Goal: Task Accomplishment & Management: Manage account settings

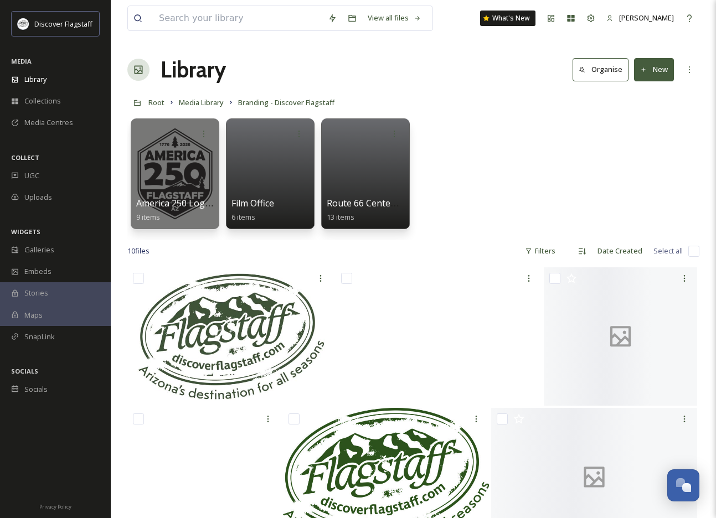
click at [652, 74] on button "New" at bounding box center [654, 69] width 40 height 23
click at [646, 135] on span "Folder" at bounding box center [641, 138] width 21 height 11
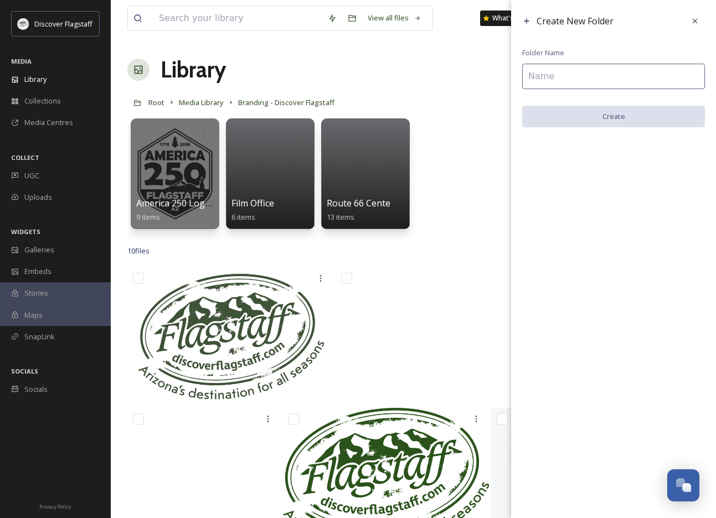
click at [550, 70] on input at bounding box center [613, 76] width 183 height 25
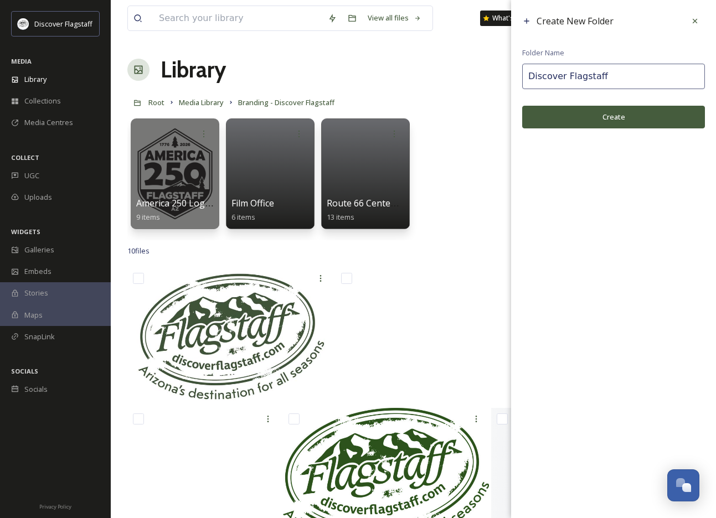
type input "Discover Flagstaff"
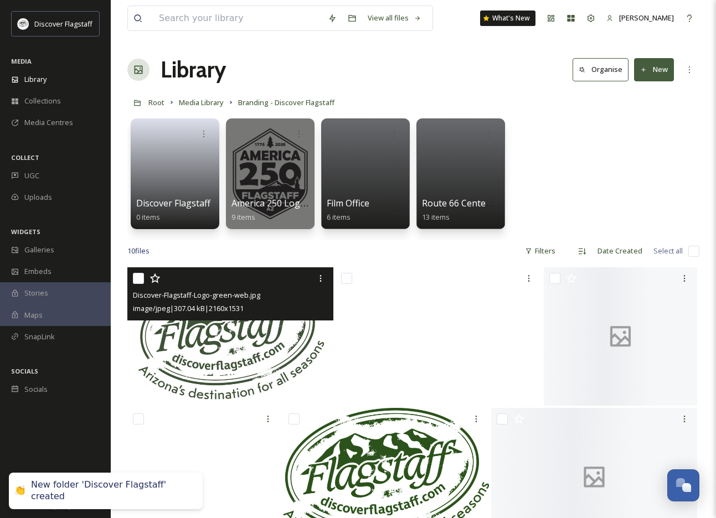
click at [141, 275] on input "checkbox" at bounding box center [138, 278] width 11 height 11
checkbox input "true"
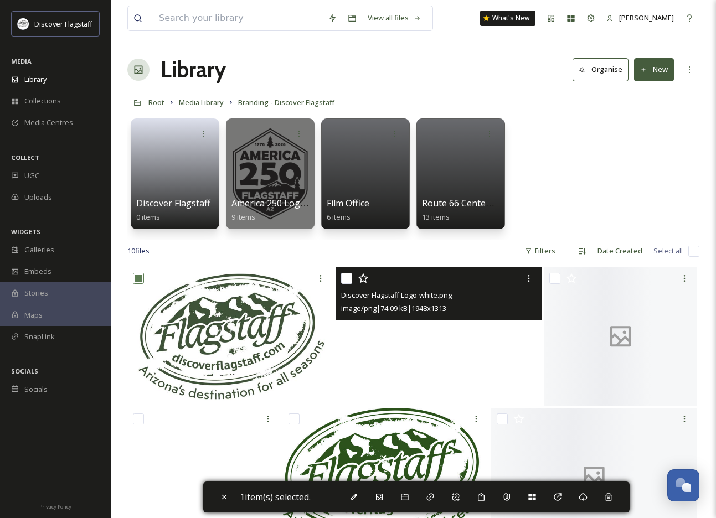
click at [341, 278] on input "checkbox" at bounding box center [346, 278] width 11 height 11
checkbox input "true"
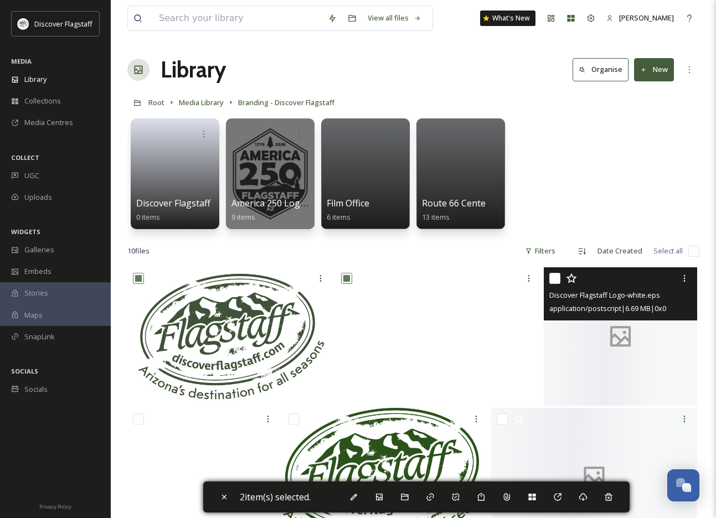
click at [557, 279] on input "checkbox" at bounding box center [554, 278] width 11 height 11
checkbox input "true"
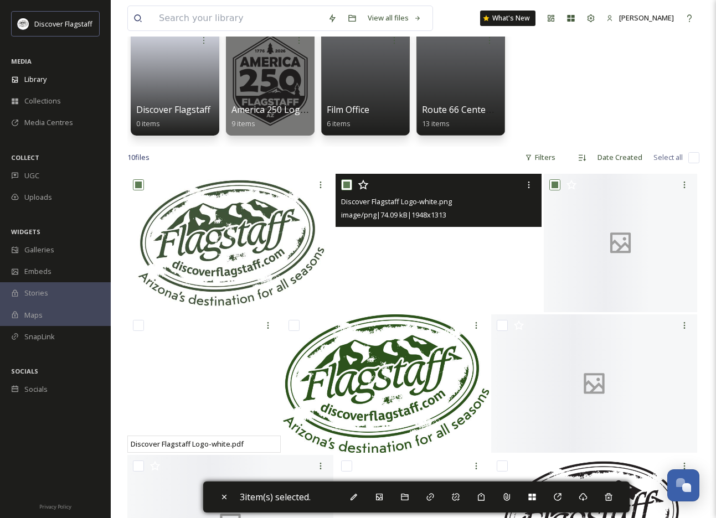
scroll to position [96, 0]
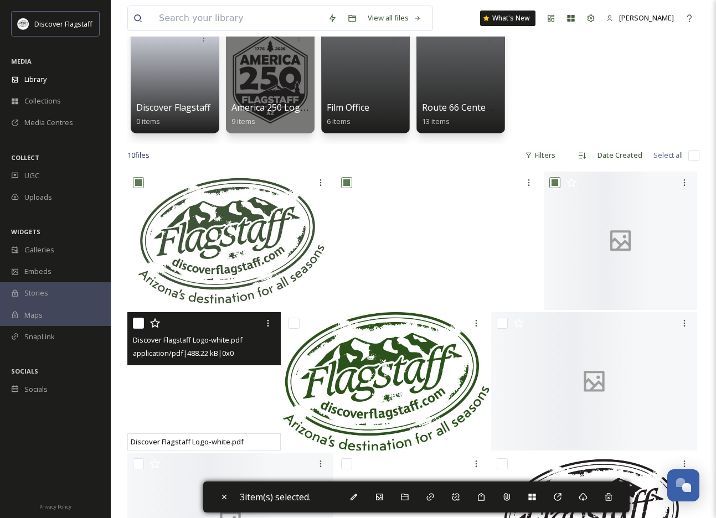
click at [141, 325] on input "checkbox" at bounding box center [138, 323] width 11 height 11
checkbox input "true"
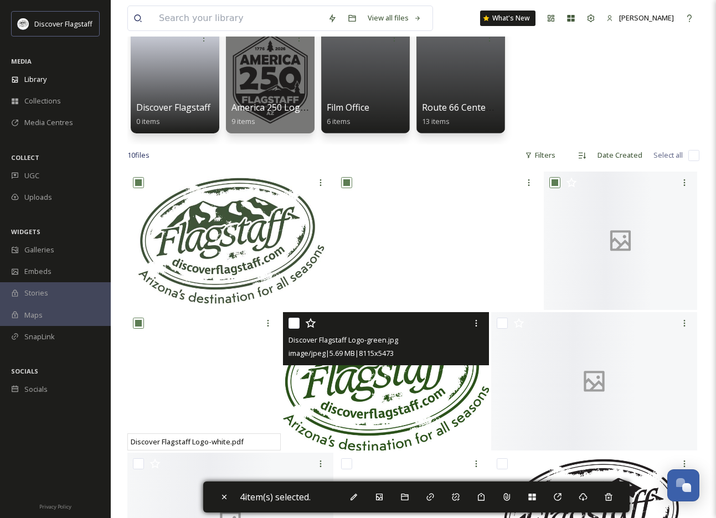
drag, startPoint x: 297, startPoint y: 319, endPoint x: 365, endPoint y: 328, distance: 68.6
click at [297, 319] on input "checkbox" at bounding box center [293, 323] width 11 height 11
checkbox input "true"
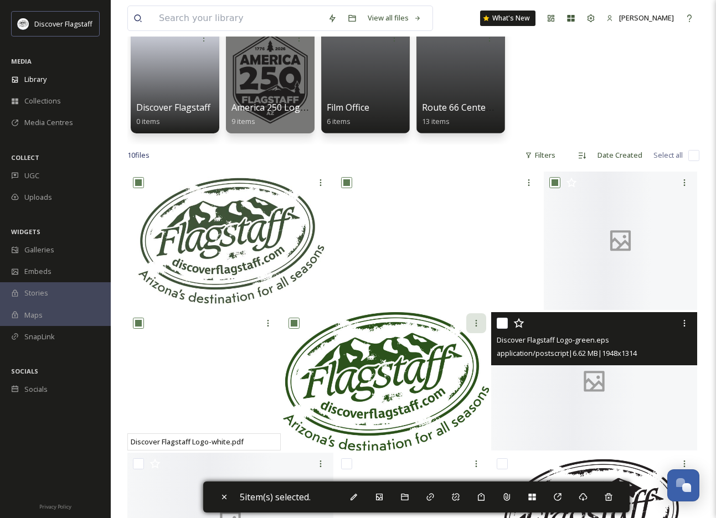
drag, startPoint x: 501, startPoint y: 322, endPoint x: 476, endPoint y: 323, distance: 24.4
click at [501, 322] on input "checkbox" at bounding box center [502, 323] width 11 height 11
checkbox input "true"
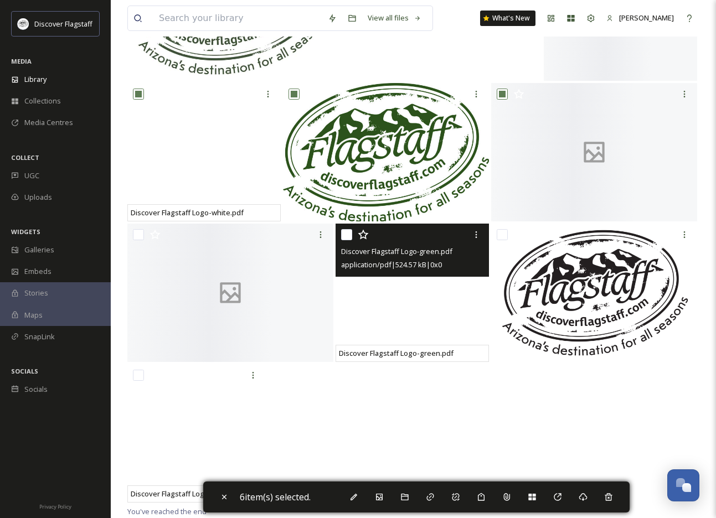
scroll to position [325, 0]
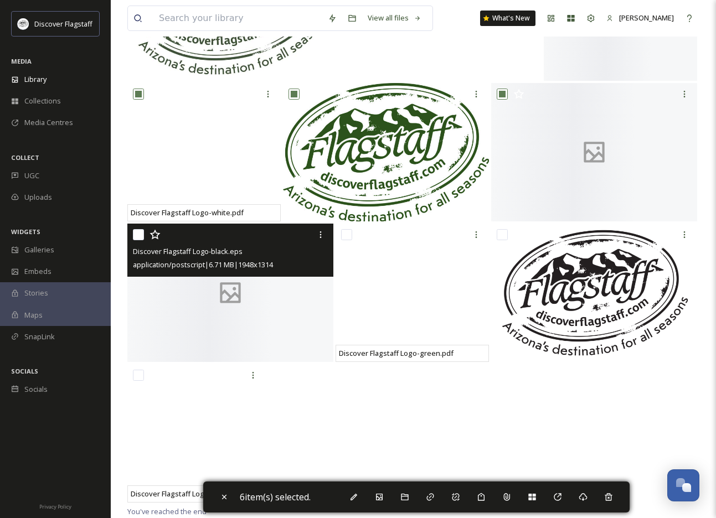
click at [138, 235] on input "checkbox" at bounding box center [138, 234] width 11 height 11
checkbox input "true"
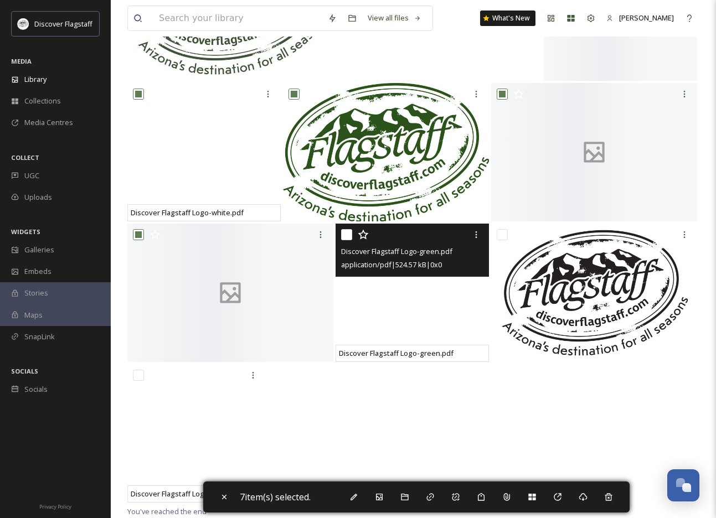
click at [346, 233] on input "checkbox" at bounding box center [346, 234] width 11 height 11
checkbox input "true"
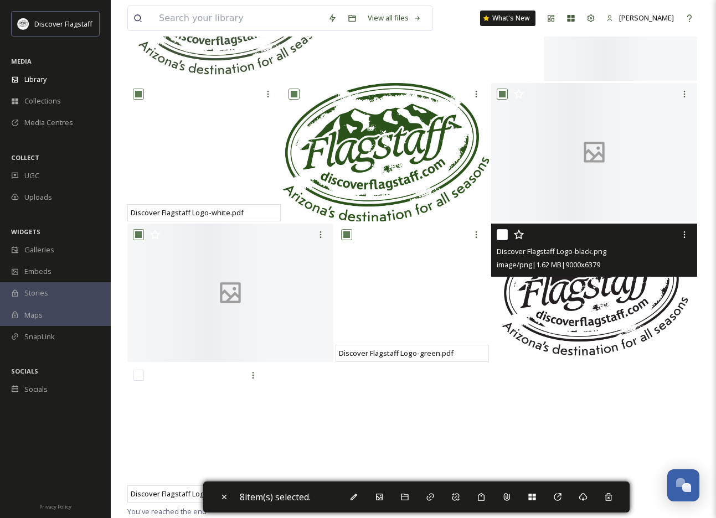
click at [505, 234] on input "checkbox" at bounding box center [502, 234] width 11 height 11
checkbox input "true"
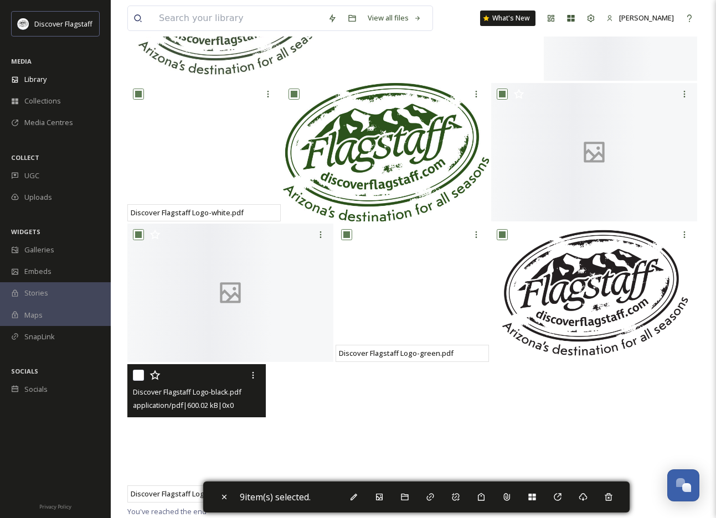
click at [134, 377] on input "checkbox" at bounding box center [138, 375] width 11 height 11
checkbox input "true"
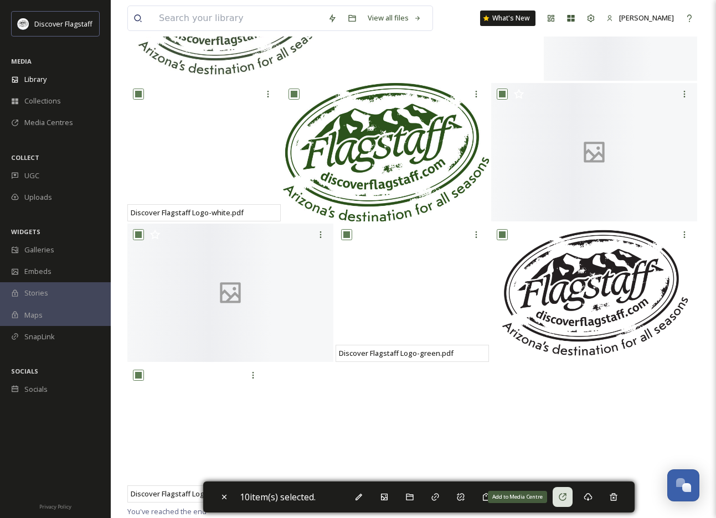
click at [567, 497] on icon at bounding box center [562, 497] width 9 height 9
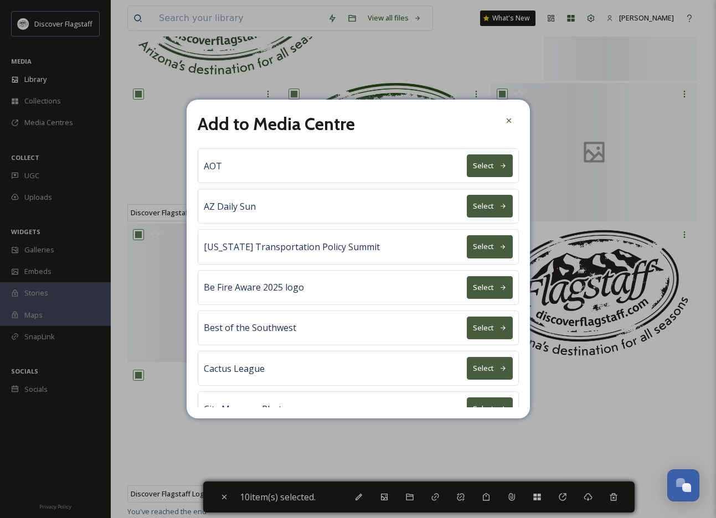
scroll to position [0, 0]
click at [504, 122] on icon at bounding box center [508, 120] width 9 height 9
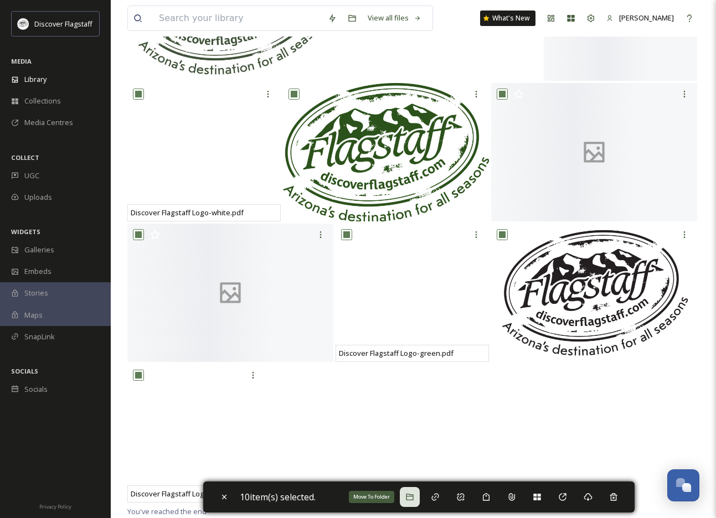
click at [411, 497] on icon at bounding box center [409, 497] width 9 height 9
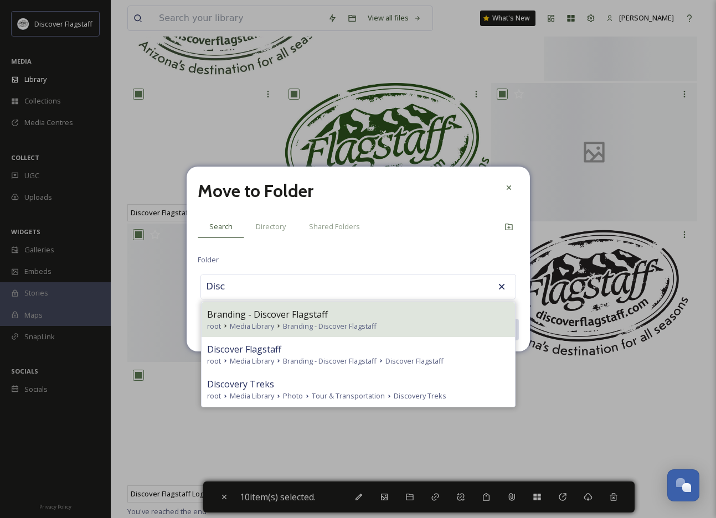
click at [312, 314] on span "Branding - Discover Flagstaff" at bounding box center [267, 314] width 121 height 13
type input "Branding - Discover Flagstaff"
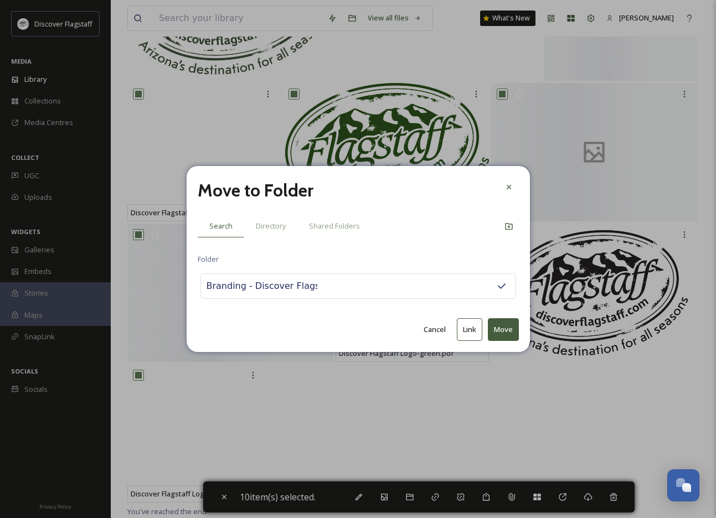
click at [508, 328] on button "Move" at bounding box center [503, 329] width 31 height 23
checkbox input "false"
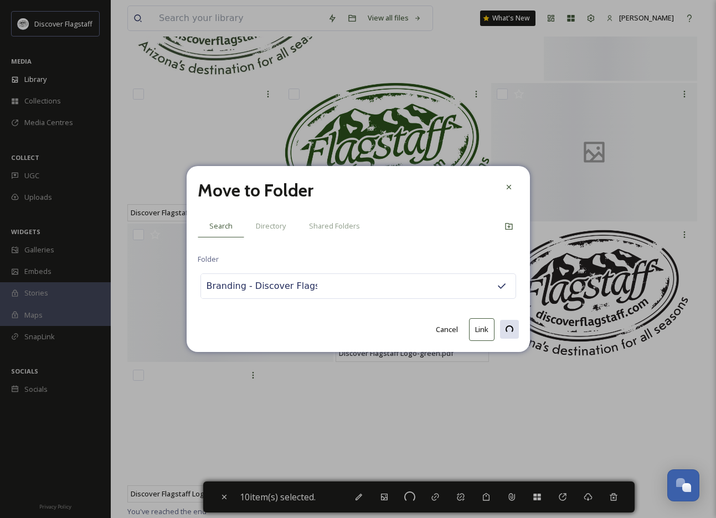
checkbox input "false"
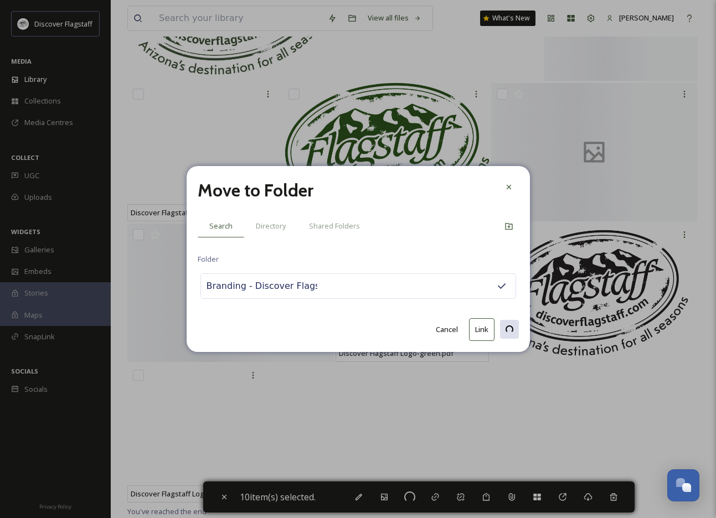
checkbox input "false"
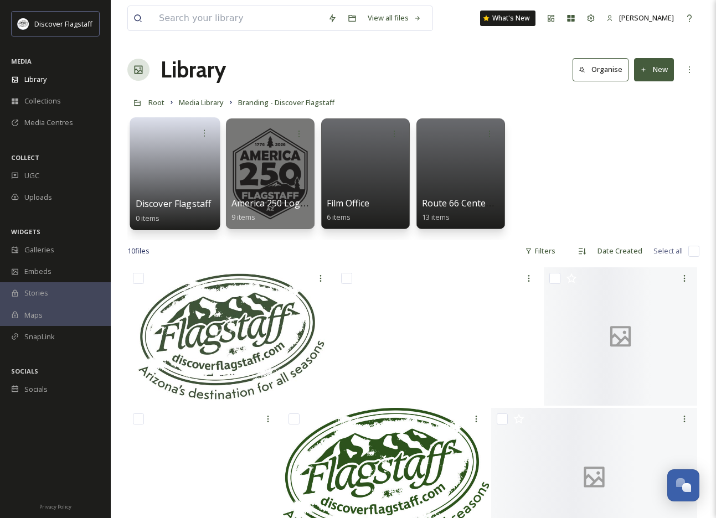
click at [178, 169] on link at bounding box center [175, 170] width 79 height 54
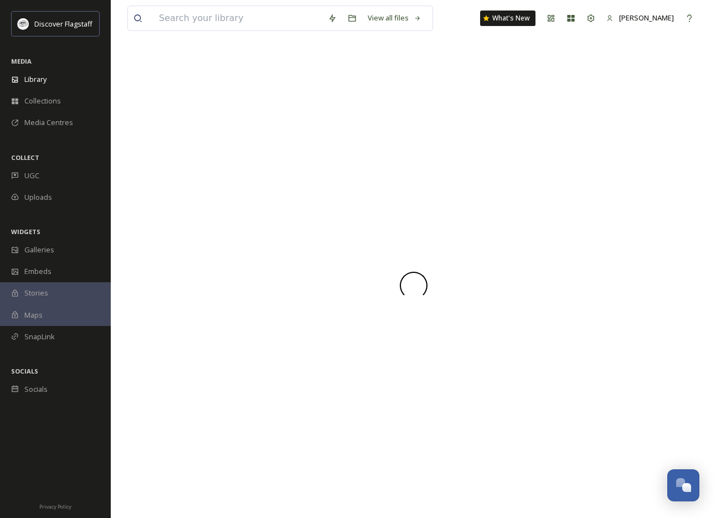
click at [178, 169] on div at bounding box center [413, 285] width 572 height 465
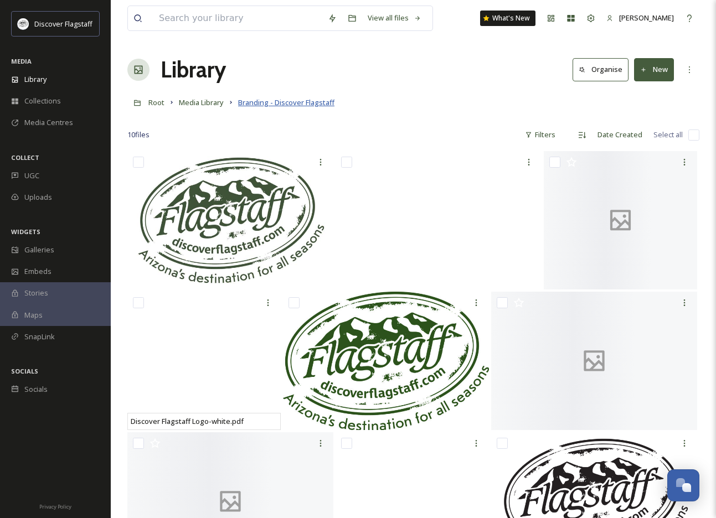
click at [265, 104] on span "Branding - Discover Flagstaff" at bounding box center [286, 102] width 96 height 10
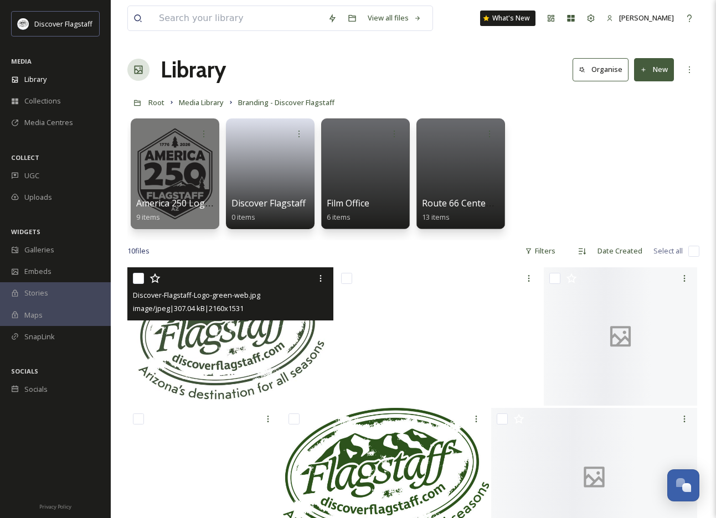
click at [138, 277] on input "checkbox" at bounding box center [138, 278] width 11 height 11
checkbox input "true"
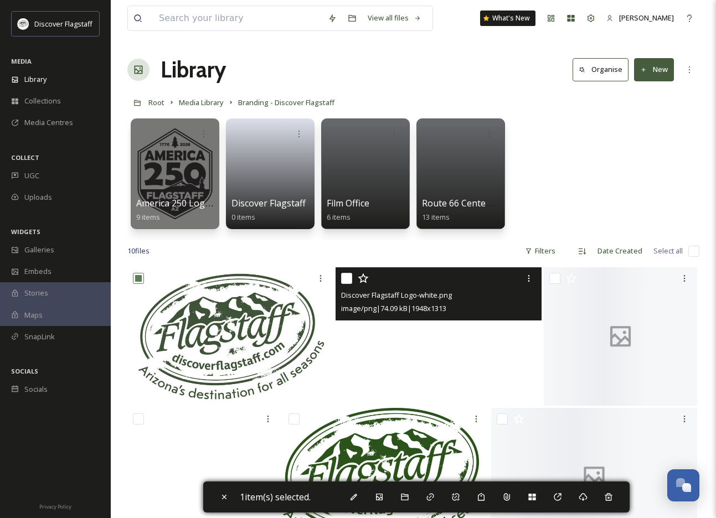
click at [348, 277] on input "checkbox" at bounding box center [346, 278] width 11 height 11
checkbox input "true"
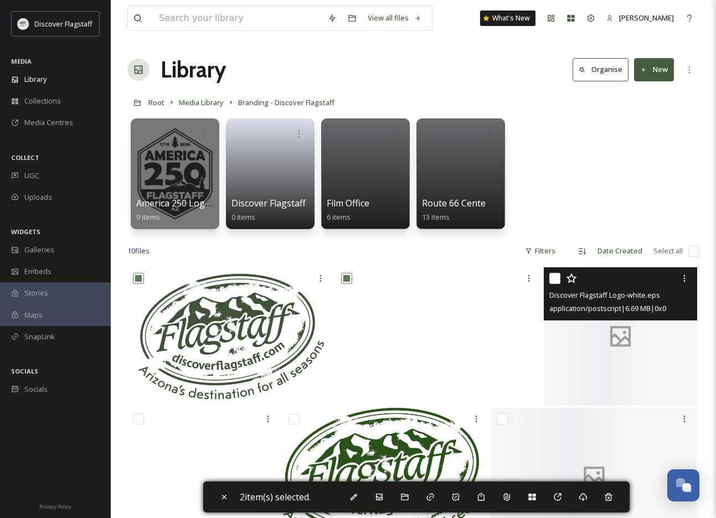
click at [553, 277] on input "checkbox" at bounding box center [554, 278] width 11 height 11
checkbox input "true"
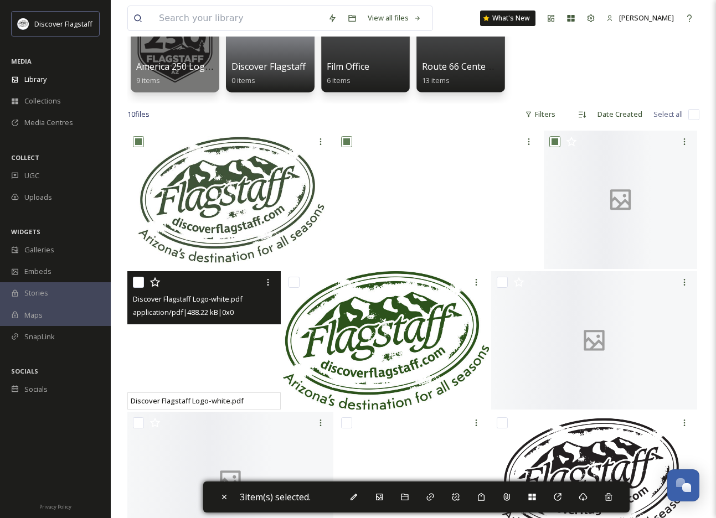
scroll to position [140, 0]
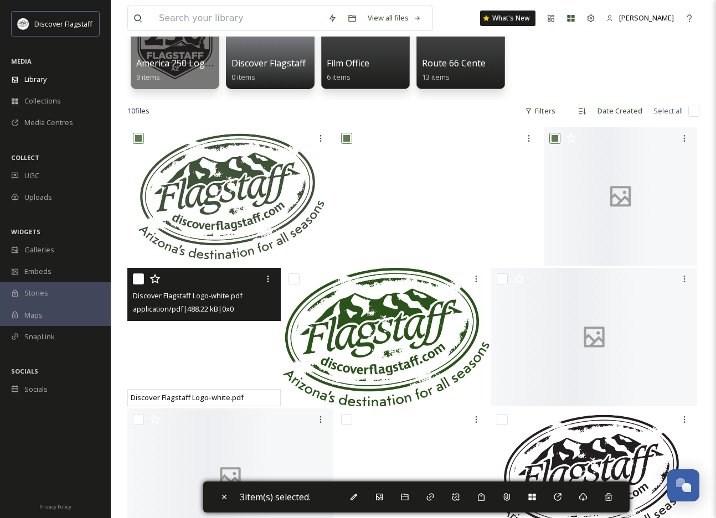
drag, startPoint x: 136, startPoint y: 279, endPoint x: 191, endPoint y: 282, distance: 55.5
click at [136, 279] on input "checkbox" at bounding box center [138, 279] width 11 height 11
checkbox input "true"
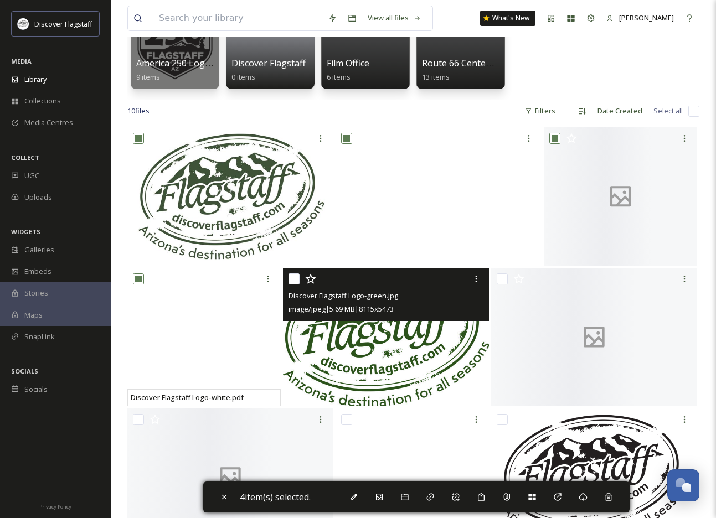
drag, startPoint x: 292, startPoint y: 278, endPoint x: 302, endPoint y: 278, distance: 10.0
click at [295, 278] on input "checkbox" at bounding box center [293, 279] width 11 height 11
checkbox input "true"
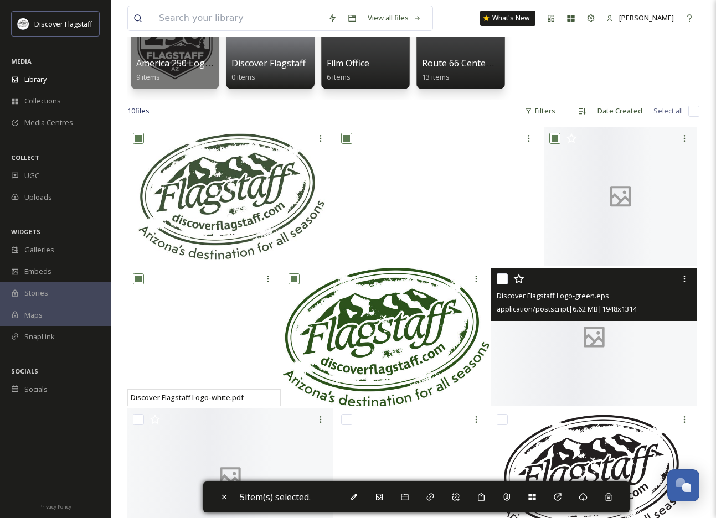
click at [500, 277] on input "checkbox" at bounding box center [502, 279] width 11 height 11
checkbox input "true"
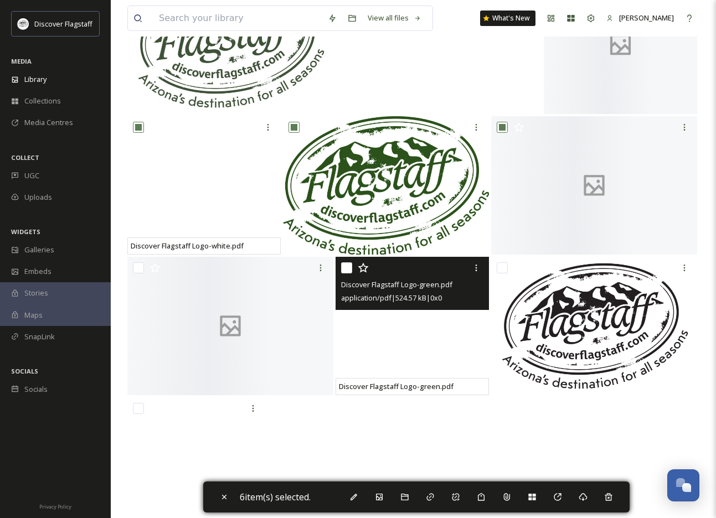
scroll to position [301, 0]
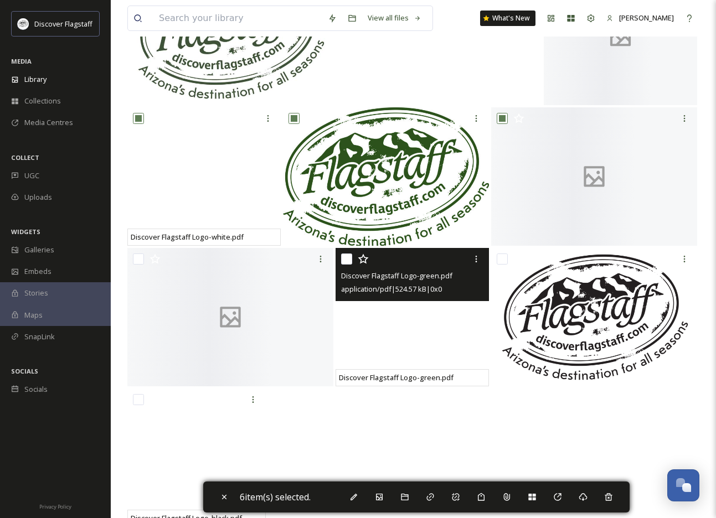
click at [341, 257] on input "checkbox" at bounding box center [346, 259] width 11 height 11
checkbox input "true"
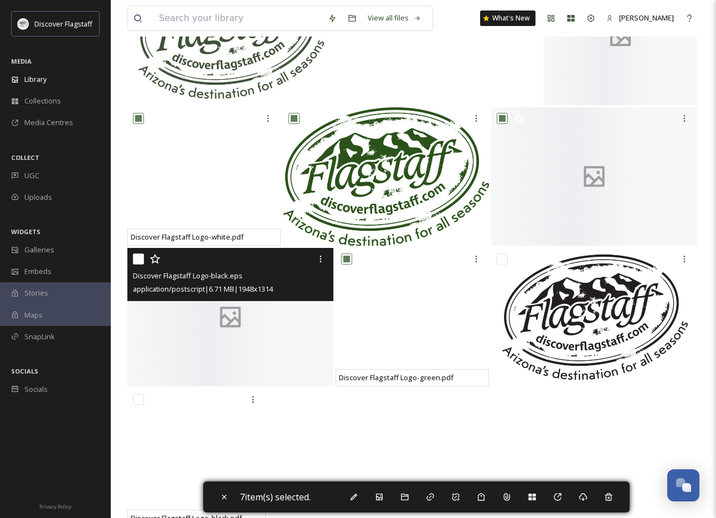
click at [135, 257] on input "checkbox" at bounding box center [138, 259] width 11 height 11
checkbox input "true"
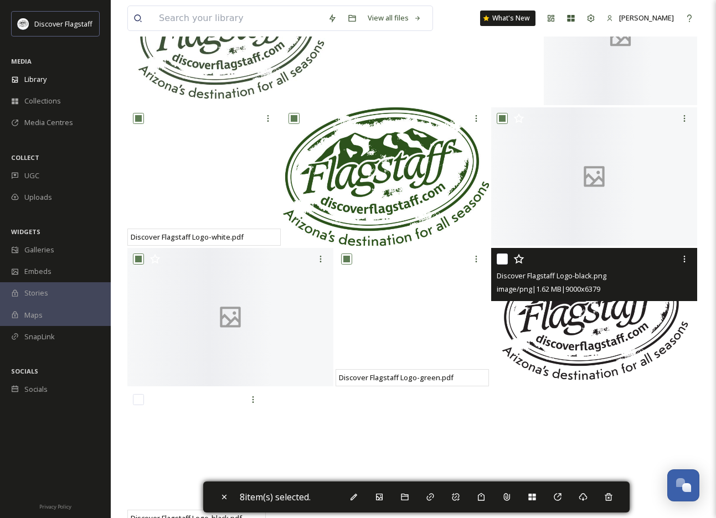
click at [509, 257] on div at bounding box center [596, 259] width 198 height 20
click at [500, 259] on input "checkbox" at bounding box center [502, 259] width 11 height 11
checkbox input "true"
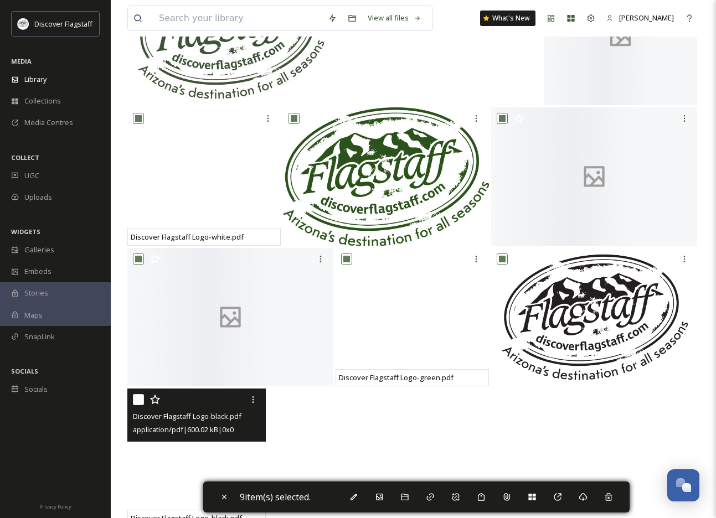
click at [128, 395] on div "Discover Flagstaff Logo-black.pdf application/pdf | 600.02 kB | 0 x 0" at bounding box center [196, 415] width 138 height 53
click at [137, 396] on input "checkbox" at bounding box center [138, 399] width 11 height 11
checkbox input "true"
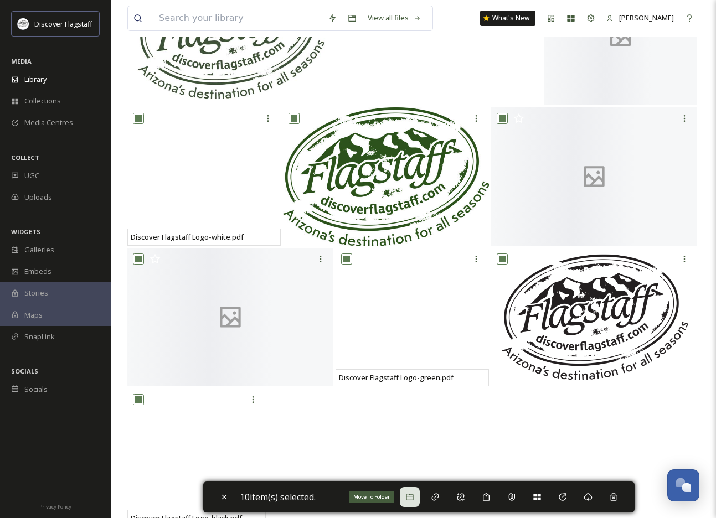
click at [418, 497] on div "Move To Folder" at bounding box center [410, 497] width 20 height 20
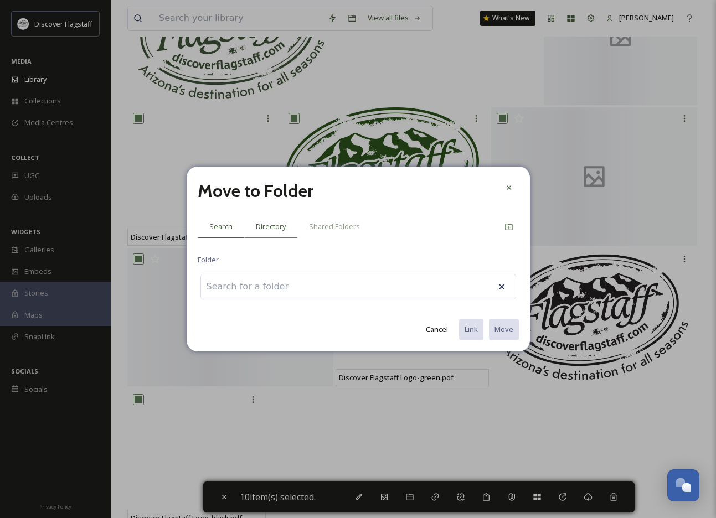
click at [277, 231] on span "Directory" at bounding box center [271, 226] width 30 height 11
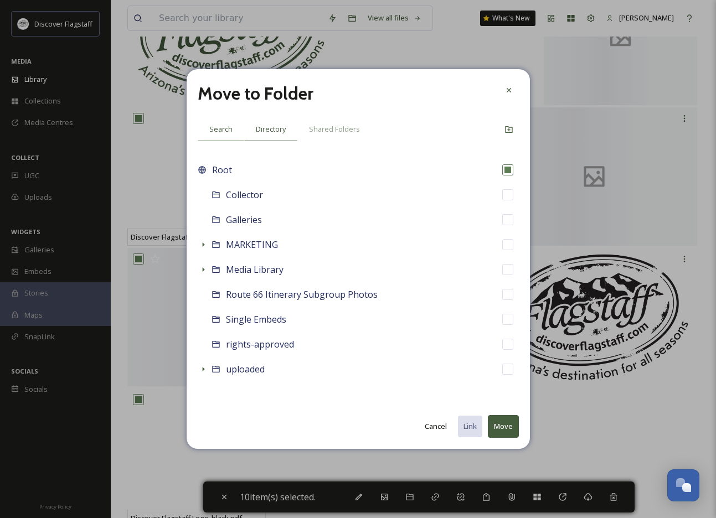
click at [224, 128] on span "Search" at bounding box center [220, 129] width 23 height 11
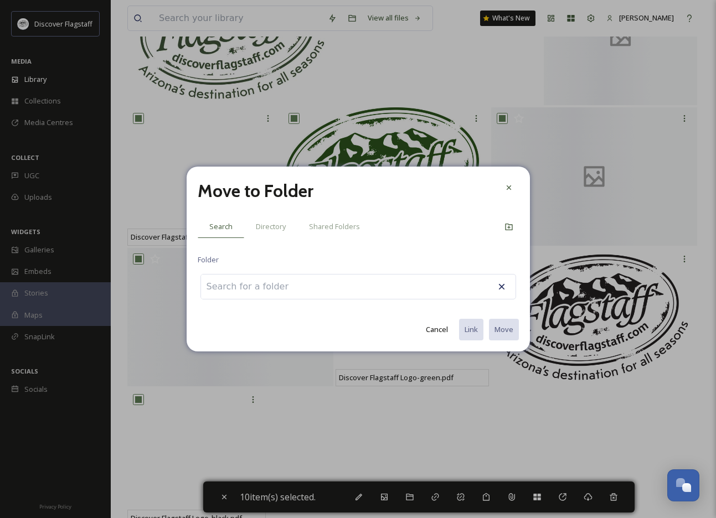
click at [231, 286] on input at bounding box center [262, 287] width 122 height 24
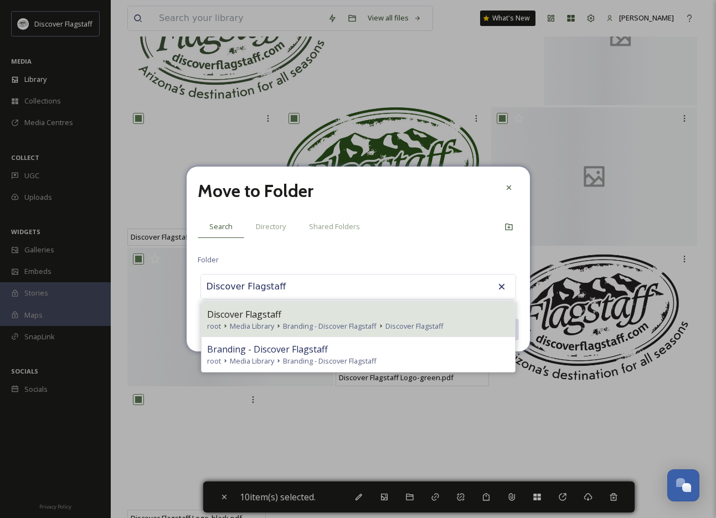
type input "Discover Flagstaff"
click at [380, 323] on icon at bounding box center [381, 326] width 9 height 9
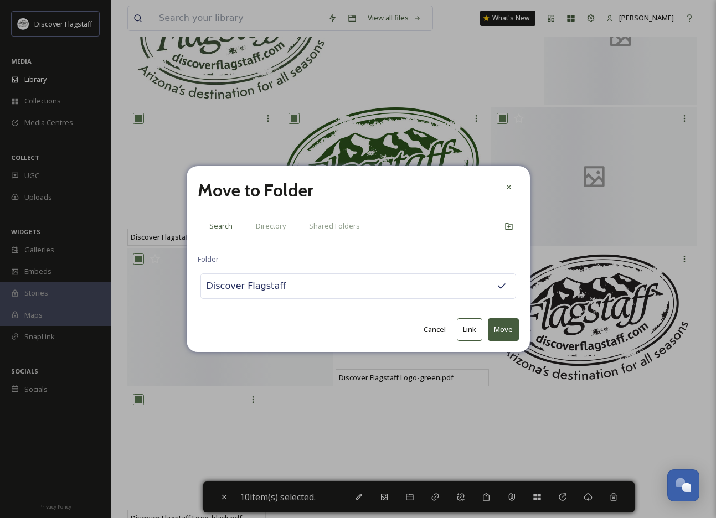
click at [514, 331] on button "Move" at bounding box center [503, 329] width 31 height 23
checkbox input "false"
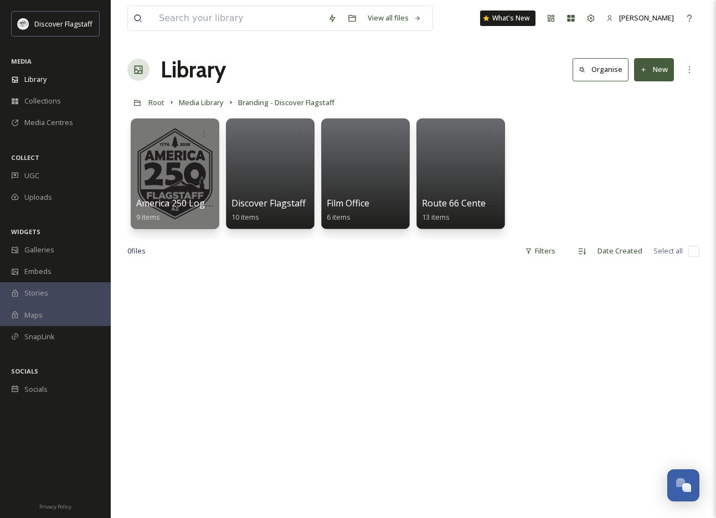
scroll to position [0, 0]
click at [281, 184] on div at bounding box center [270, 173] width 90 height 113
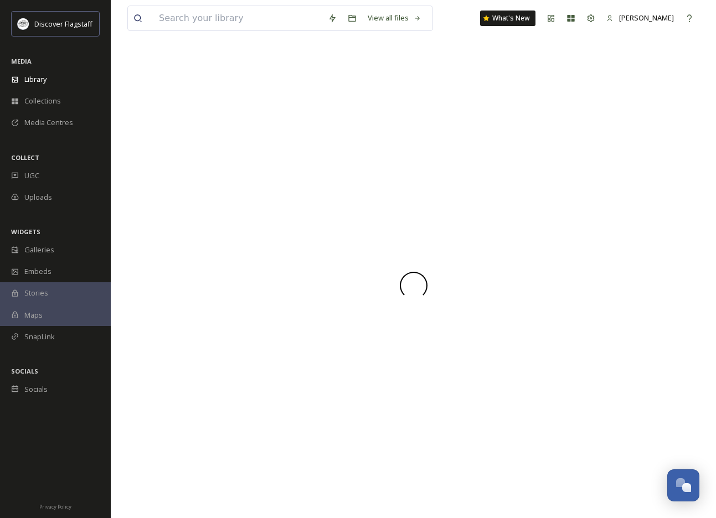
click at [281, 184] on div at bounding box center [413, 285] width 572 height 465
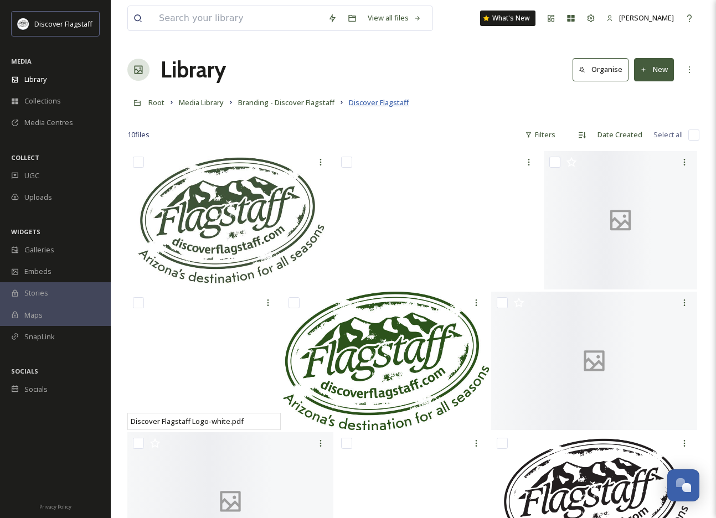
click at [364, 101] on span "Discover Flagstaff" at bounding box center [379, 102] width 60 height 10
click at [644, 69] on icon at bounding box center [643, 69] width 7 height 7
click at [652, 93] on span "File Upload" at bounding box center [649, 95] width 37 height 11
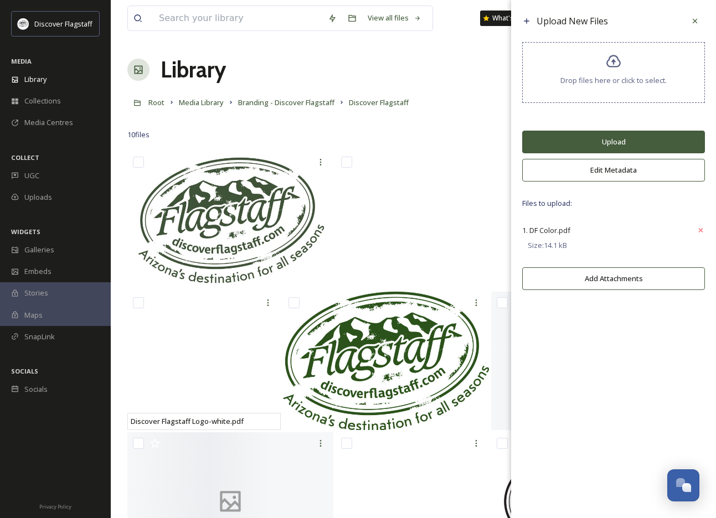
click at [640, 147] on button "Upload" at bounding box center [613, 142] width 183 height 23
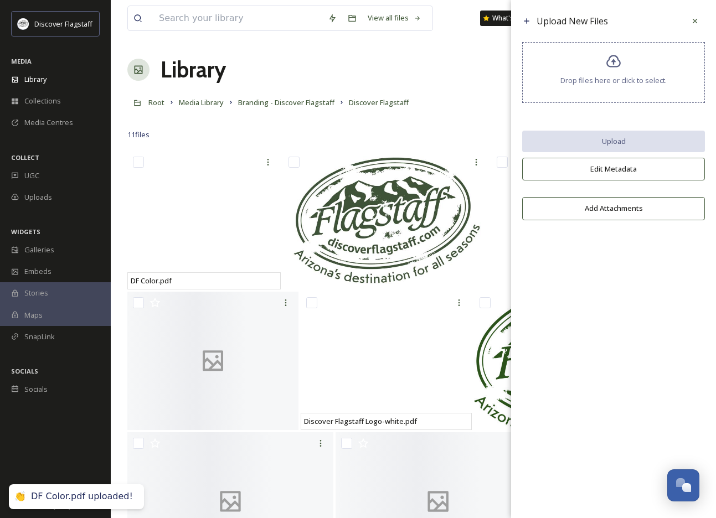
click at [419, 135] on div "11 file s Filters Date Created Select all" at bounding box center [413, 135] width 572 height 22
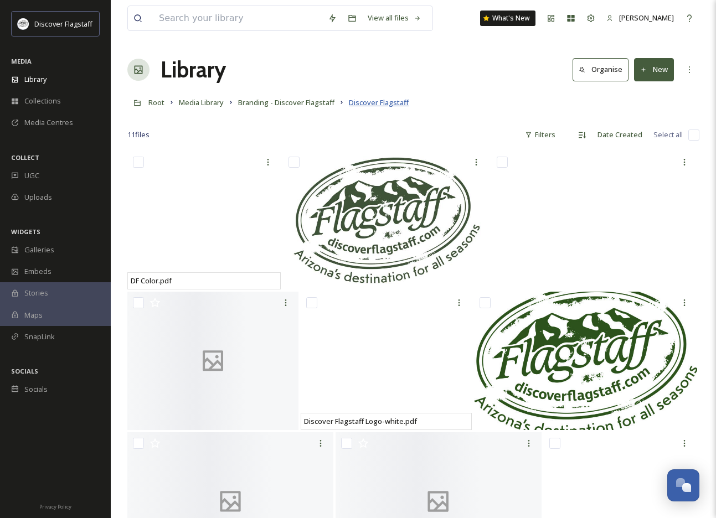
click at [368, 104] on span "Discover Flagstaff" at bounding box center [379, 102] width 60 height 10
click at [374, 102] on span "Discover Flagstaff" at bounding box center [379, 102] width 60 height 10
click at [328, 101] on span "Branding - Discover Flagstaff" at bounding box center [286, 102] width 96 height 10
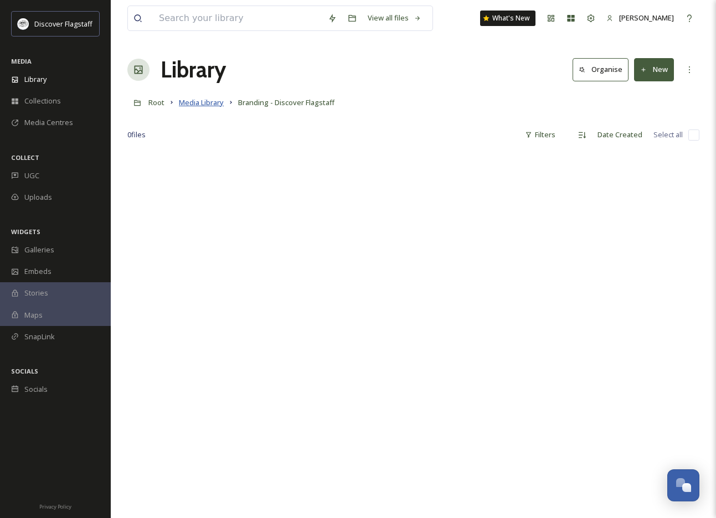
click at [218, 102] on span "Media Library" at bounding box center [201, 102] width 45 height 10
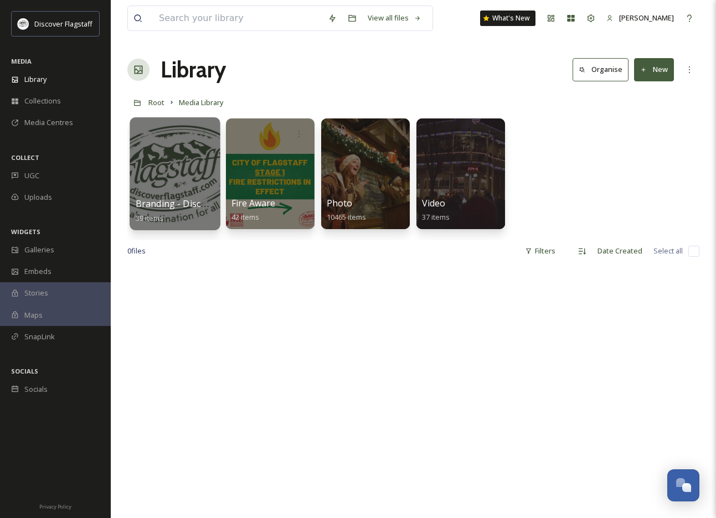
click at [179, 170] on div at bounding box center [175, 173] width 90 height 113
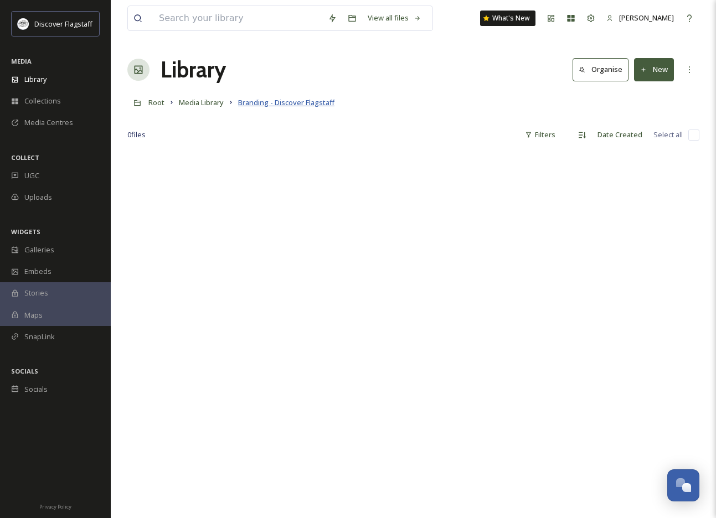
click at [293, 104] on span "Branding - Discover Flagstaff" at bounding box center [286, 102] width 96 height 10
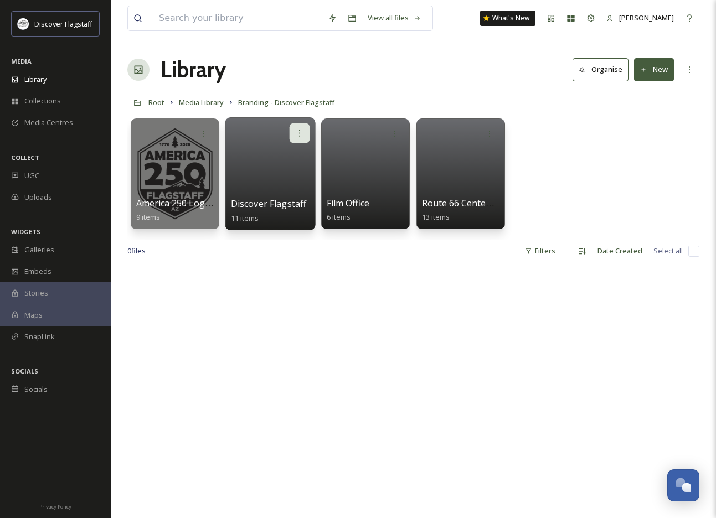
click at [296, 130] on icon at bounding box center [299, 132] width 9 height 9
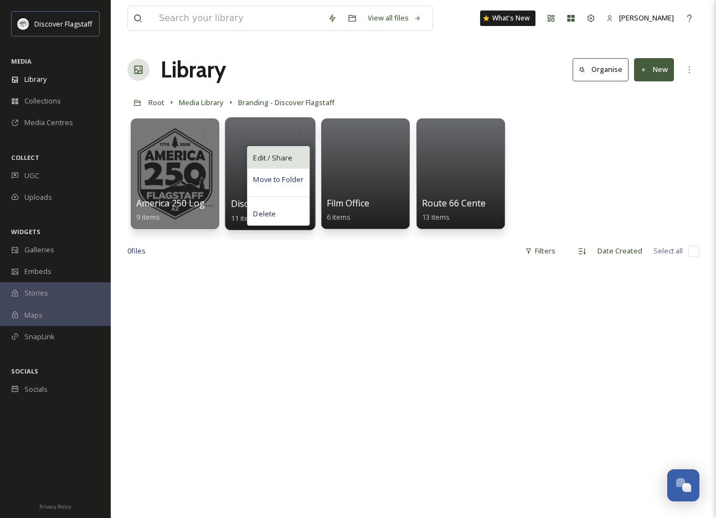
click at [284, 157] on span "Edit / Share" at bounding box center [272, 157] width 39 height 11
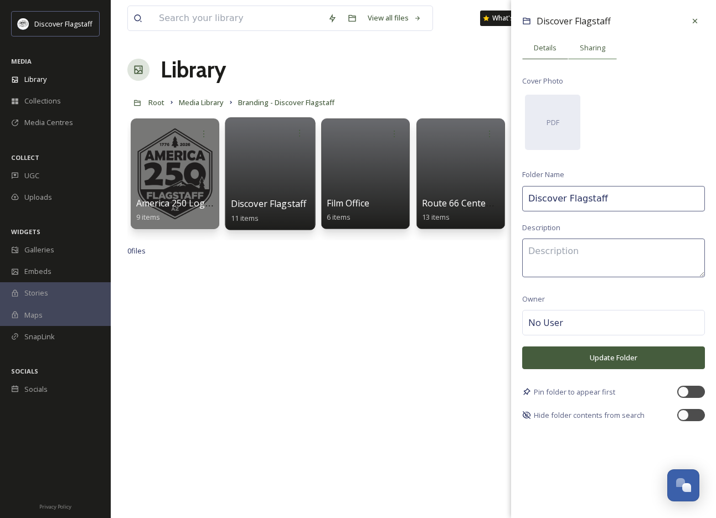
click at [588, 54] on div "Sharing" at bounding box center [592, 48] width 49 height 23
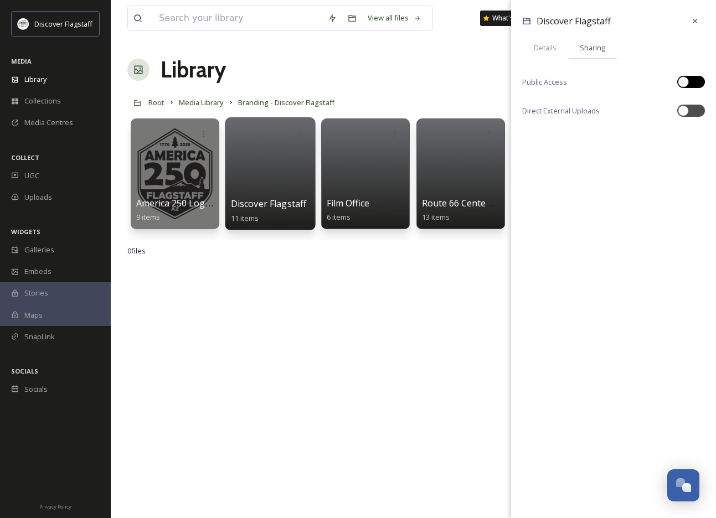
click at [698, 83] on div at bounding box center [697, 82] width 6 height 6
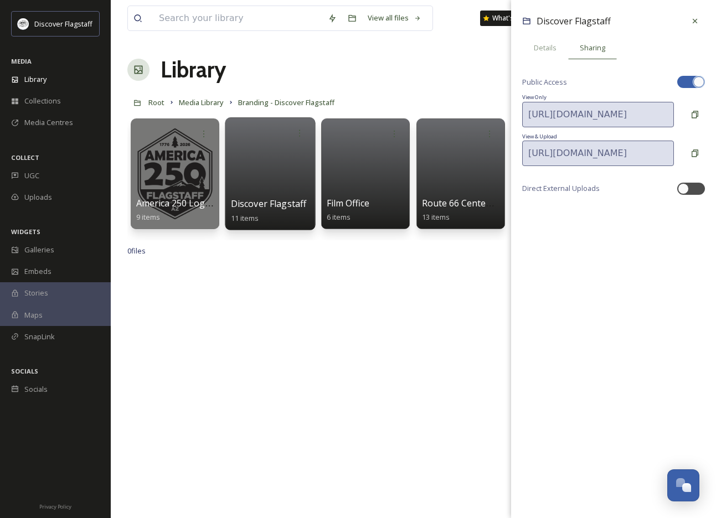
checkbox input "true"
click at [691, 112] on icon at bounding box center [694, 114] width 9 height 9
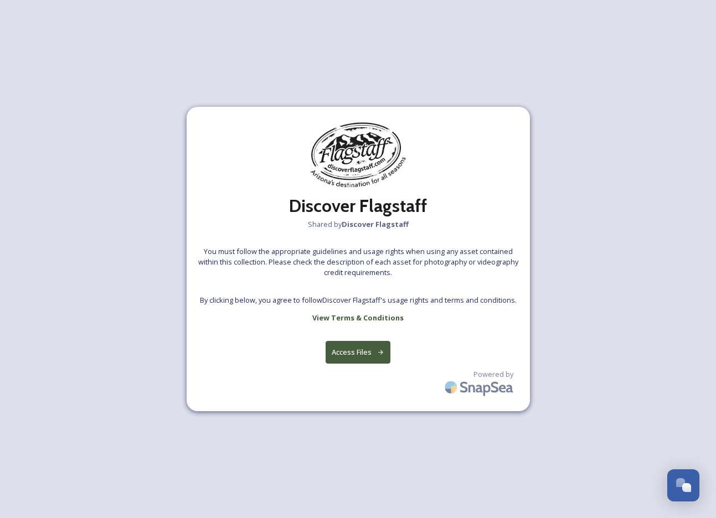
click at [362, 347] on button "Access Files" at bounding box center [358, 352] width 65 height 23
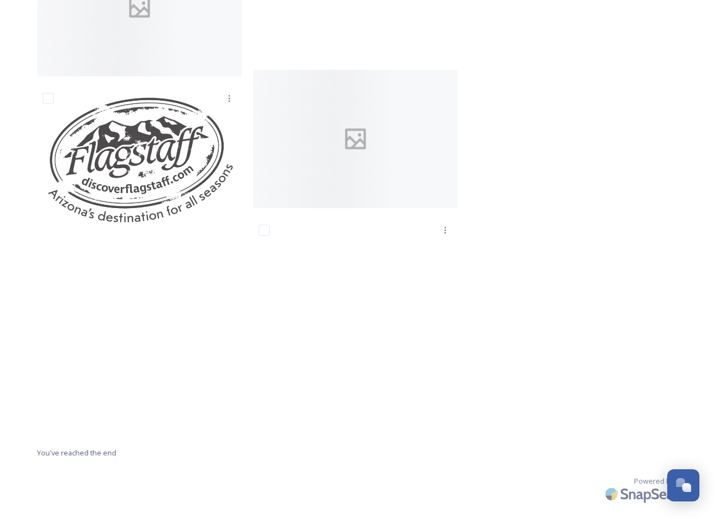
scroll to position [522, 0]
